Goal: Navigation & Orientation: Find specific page/section

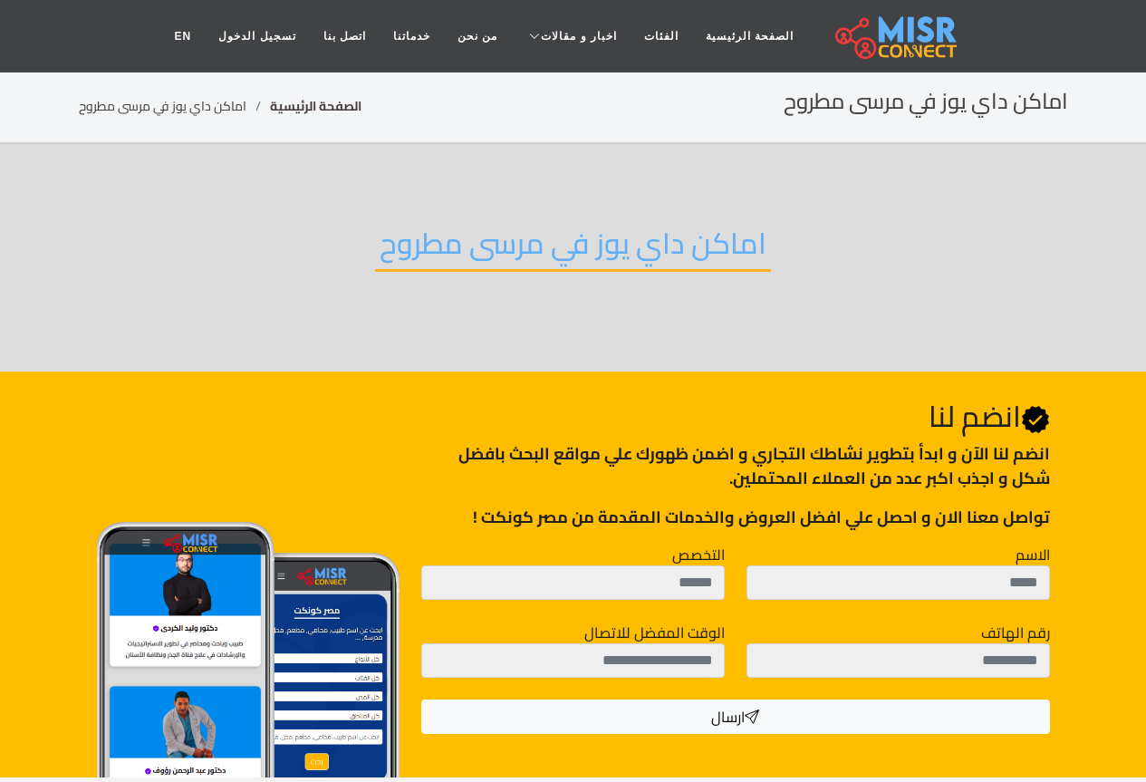
click at [304, 109] on link "الصفحة الرئيسية" at bounding box center [316, 106] width 92 height 24
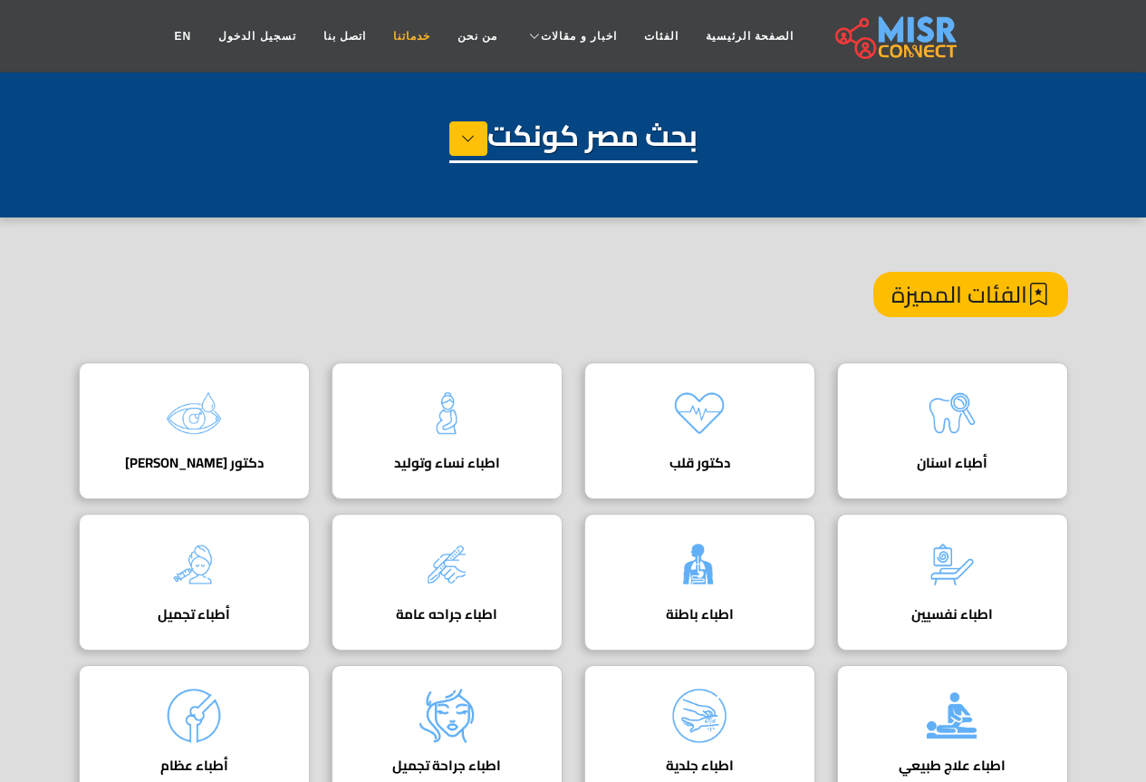
click at [412, 40] on link "خدماتنا" at bounding box center [412, 36] width 64 height 34
